Goal: Transaction & Acquisition: Purchase product/service

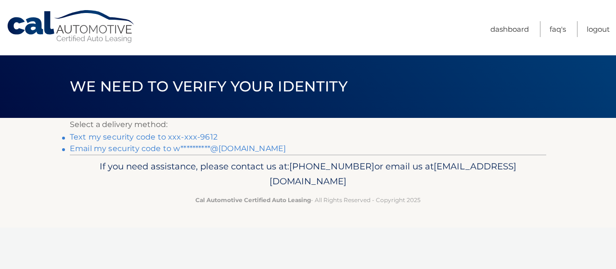
click at [146, 139] on link "Text my security code to xxx-xxx-9612" at bounding box center [144, 136] width 148 height 9
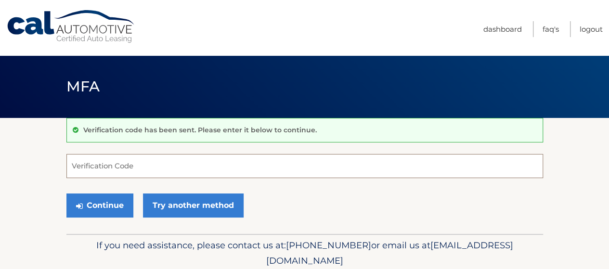
click at [127, 159] on input "Verification Code" at bounding box center [304, 166] width 477 height 24
type input "152112"
click at [66, 194] on button "Continue" at bounding box center [99, 206] width 67 height 24
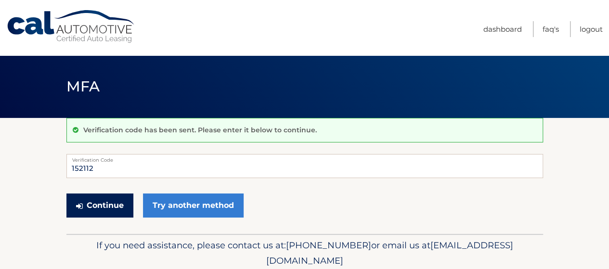
click at [97, 199] on button "Continue" at bounding box center [99, 206] width 67 height 24
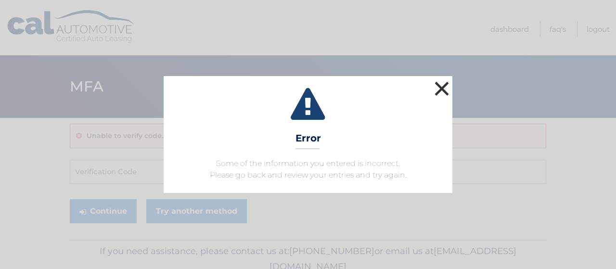
click at [446, 88] on button "×" at bounding box center [442, 88] width 19 height 19
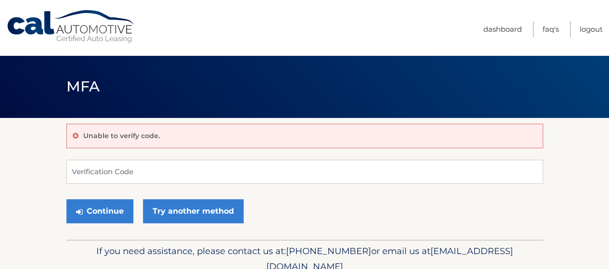
click at [157, 156] on div "Unable to verify code. Verification Code Continue Try another method" at bounding box center [304, 179] width 477 height 122
click at [76, 168] on input "Verification Code" at bounding box center [304, 172] width 477 height 24
type input "152112"
click at [66, 199] on button "Continue" at bounding box center [99, 211] width 67 height 24
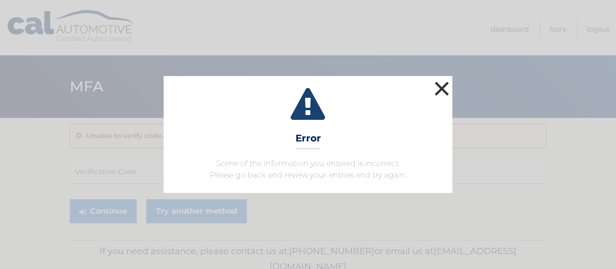
click at [447, 85] on button "×" at bounding box center [442, 88] width 19 height 19
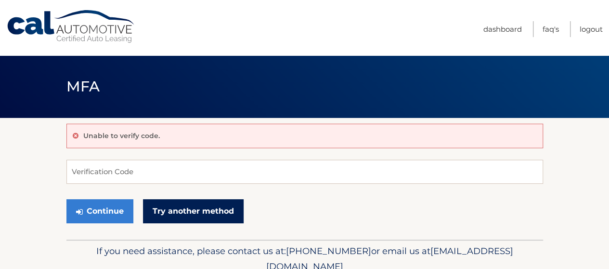
click at [170, 210] on link "Try another method" at bounding box center [193, 211] width 101 height 24
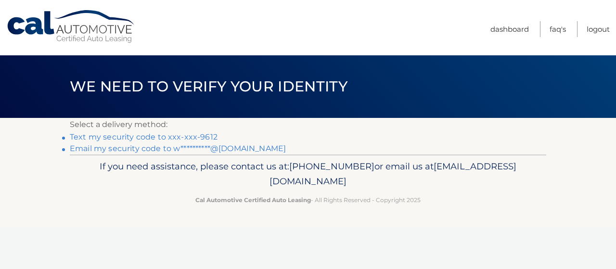
click at [143, 138] on link "Text my security code to xxx-xxx-9612" at bounding box center [144, 136] width 148 height 9
click at [149, 144] on link "**********" at bounding box center [178, 148] width 216 height 9
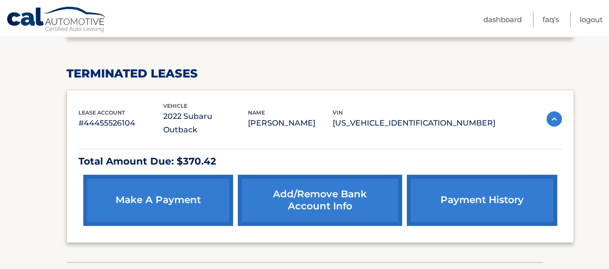
scroll to position [427, 0]
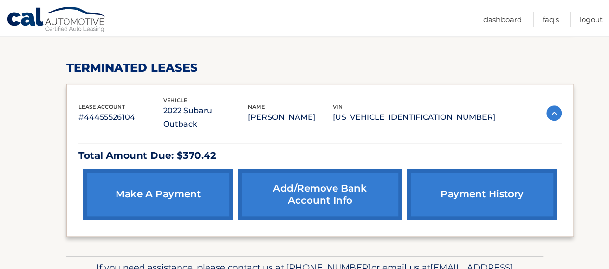
click at [184, 169] on link "make a payment" at bounding box center [158, 194] width 150 height 51
click at [155, 169] on link "make a payment" at bounding box center [158, 194] width 150 height 51
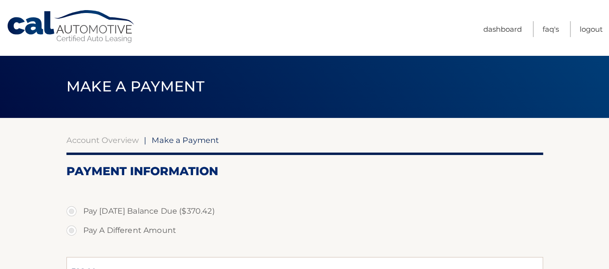
select select "OGIzOTJjOTMtMGJjYS00ZjFlLTk0M2ItY2JiNTdiYzkwNDY1"
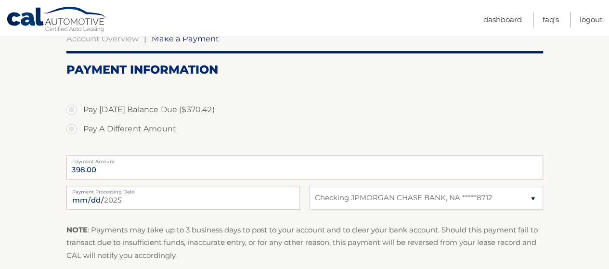
scroll to position [106, 0]
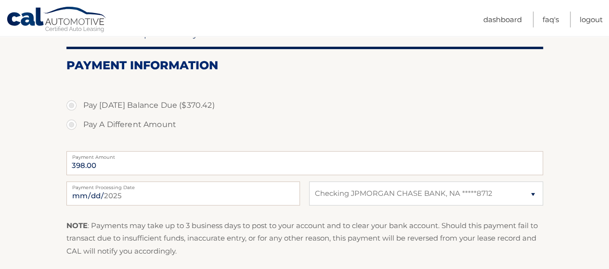
click at [73, 107] on label "Pay [DATE] Balance Due ($370.42)" at bounding box center [304, 105] width 477 height 19
click at [73, 107] on input "Pay [DATE] Balance Due ($370.42)" at bounding box center [75, 103] width 10 height 15
radio input "true"
type input "370.42"
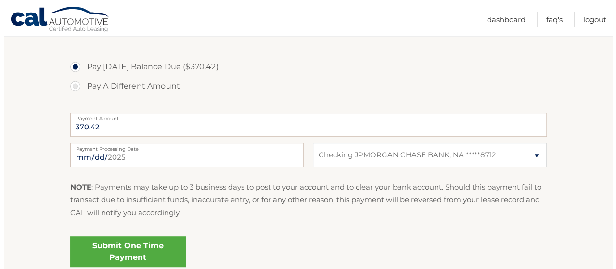
scroll to position [172, 0]
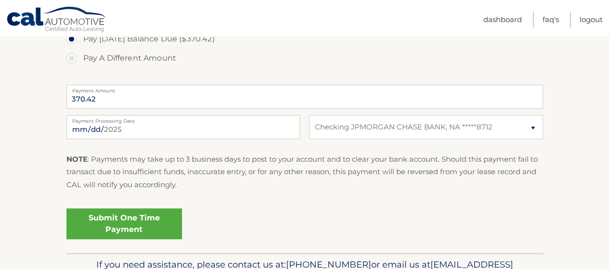
click at [122, 219] on link "Submit One Time Payment" at bounding box center [124, 224] width 116 height 31
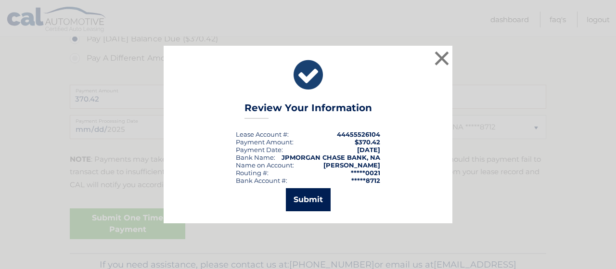
click at [306, 198] on button "Submit" at bounding box center [308, 199] width 45 height 23
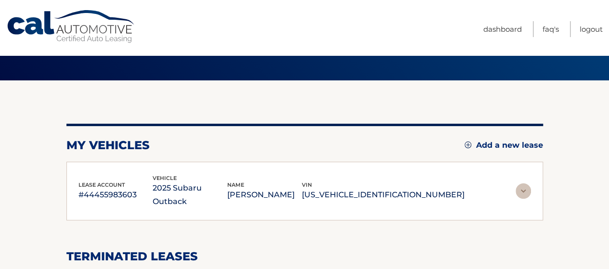
scroll to position [52, 0]
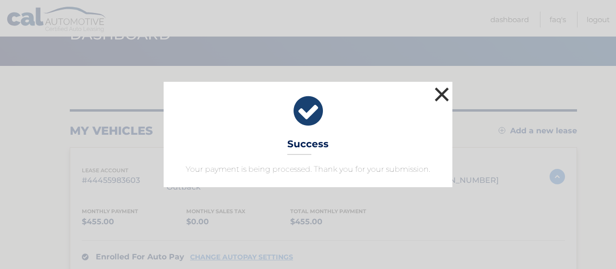
click at [448, 96] on button "×" at bounding box center [442, 94] width 19 height 19
